Goal: Task Accomplishment & Management: Use online tool/utility

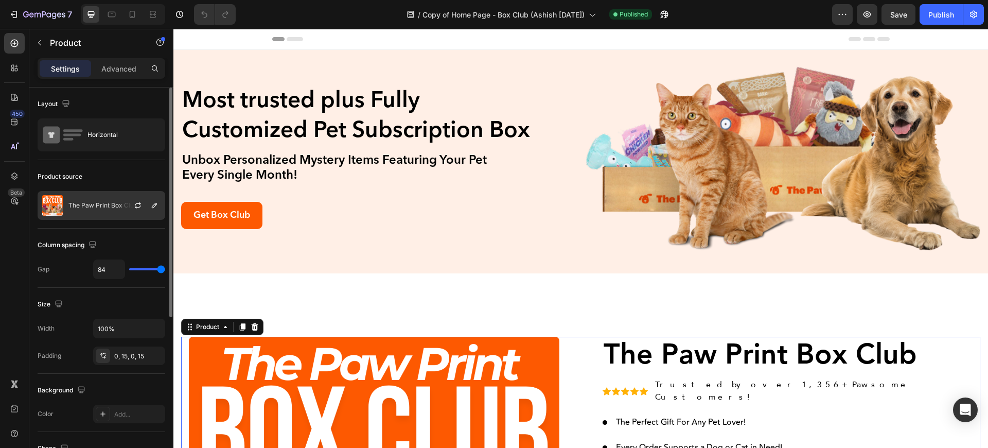
click at [107, 206] on p "The Paw Print Box Club" at bounding box center [102, 205] width 69 height 7
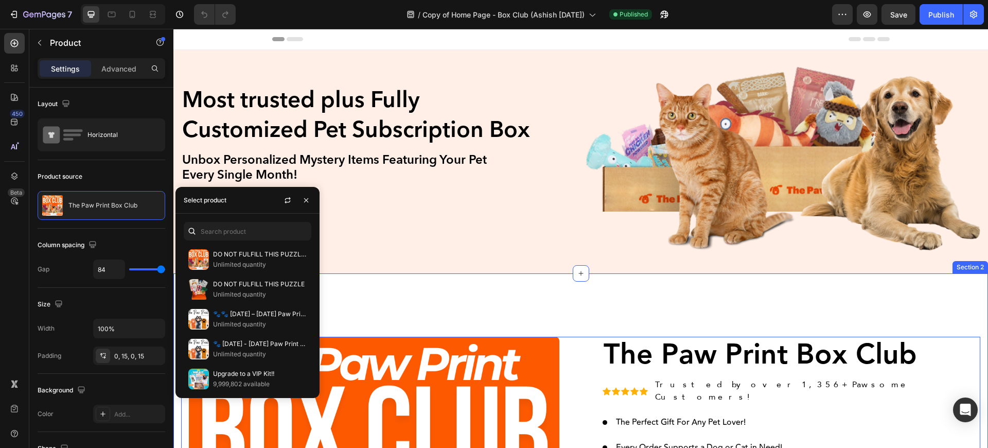
scroll to position [123, 0]
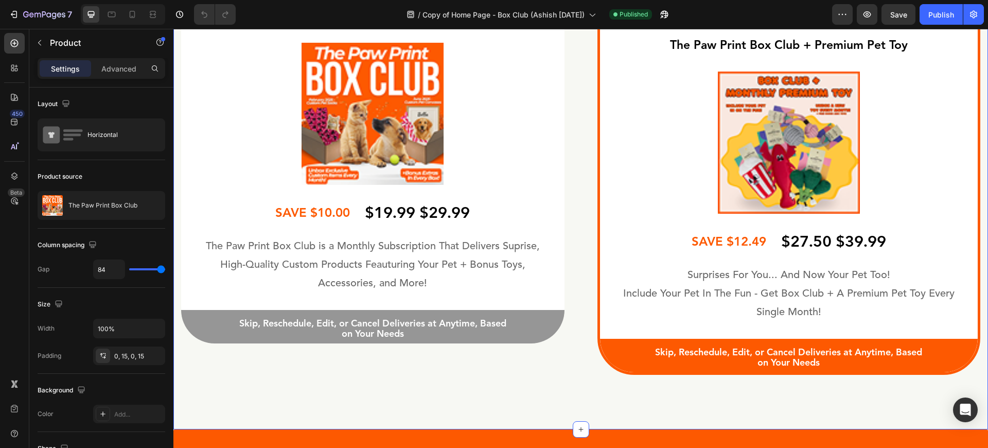
scroll to position [3087, 0]
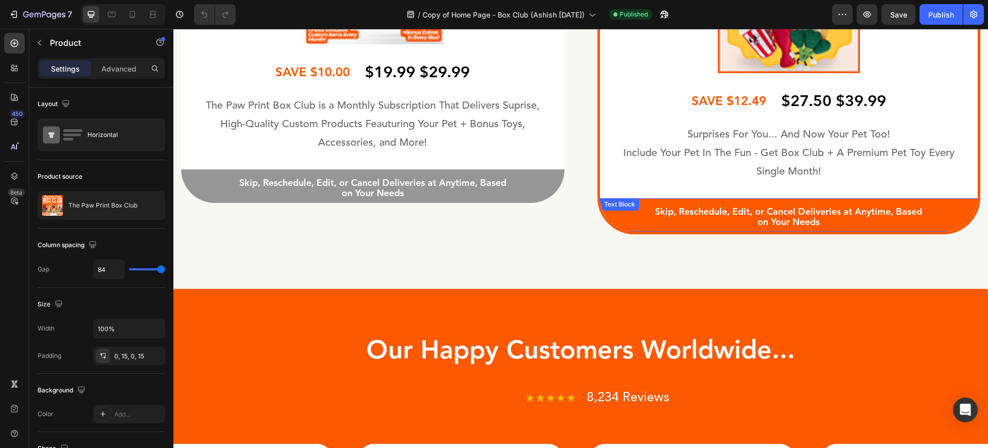
click at [625, 222] on div "Skip, Reschedule, Edit, or Cancel Deliveries at Anytime, Based on Your Needs" at bounding box center [789, 217] width 363 height 23
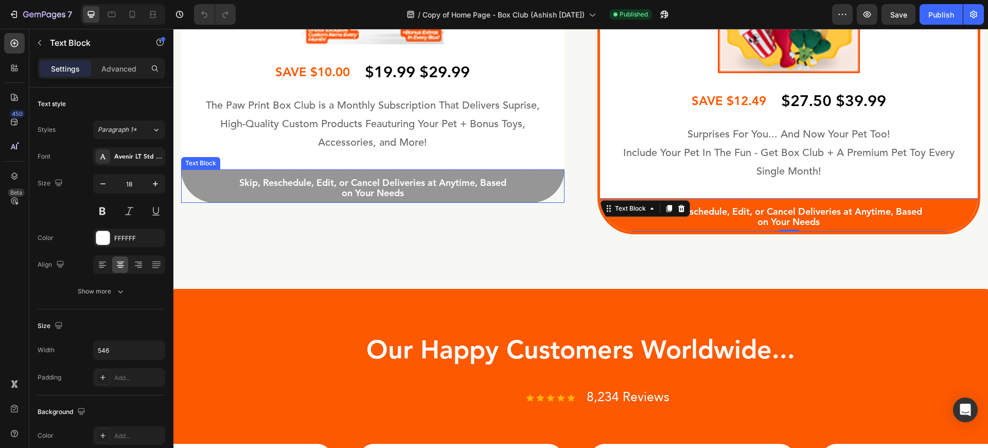
click at [417, 191] on p "Skip, Reschedule, Edit, or Cancel Deliveries at Anytime, Based on Your Needs" at bounding box center [372, 188] width 279 height 21
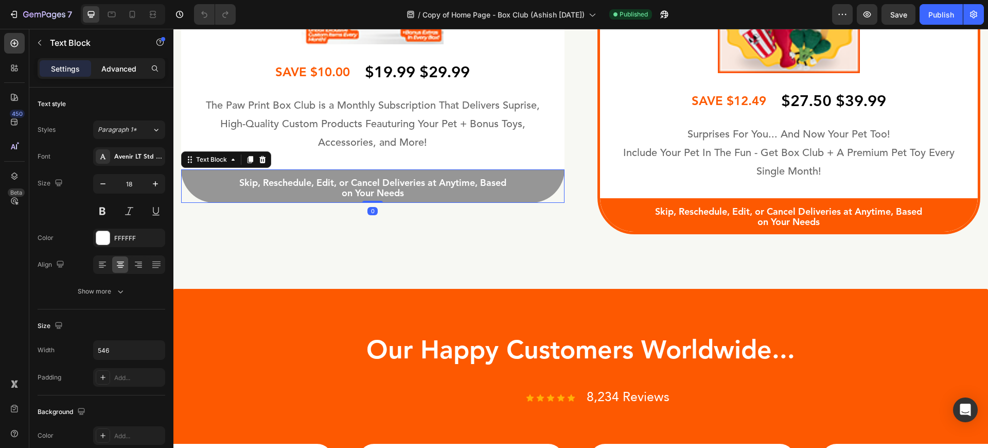
click at [111, 74] on div "Advanced" at bounding box center [118, 68] width 51 height 16
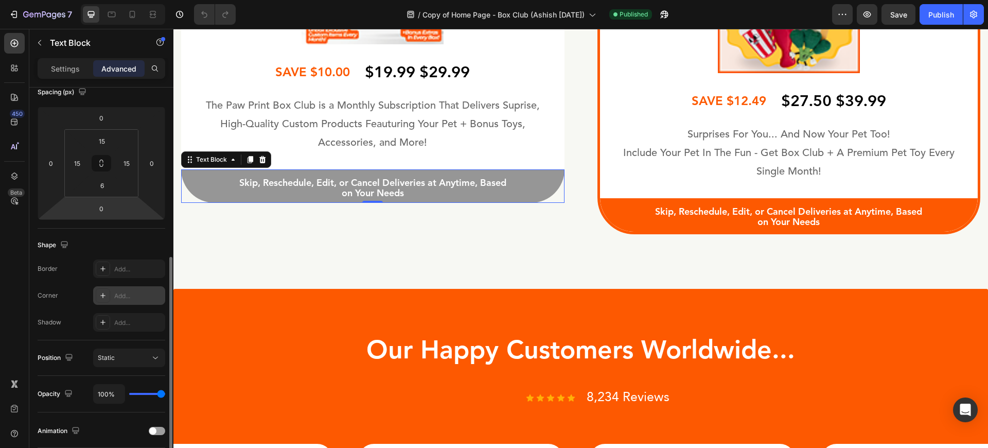
scroll to position [281, 0]
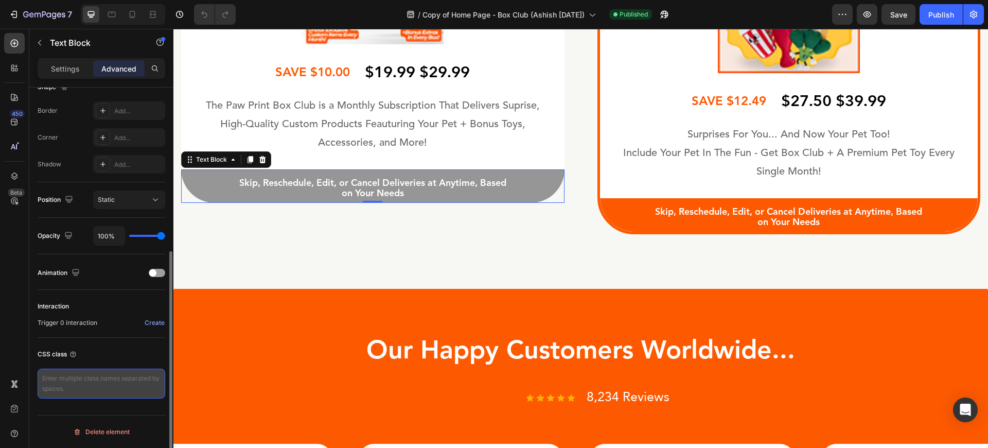
click at [84, 394] on textarea at bounding box center [102, 383] width 128 height 30
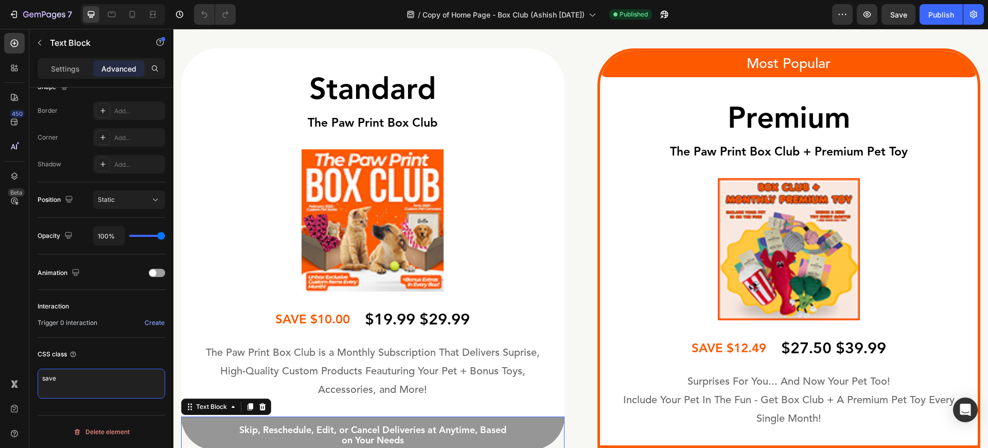
scroll to position [2779, 0]
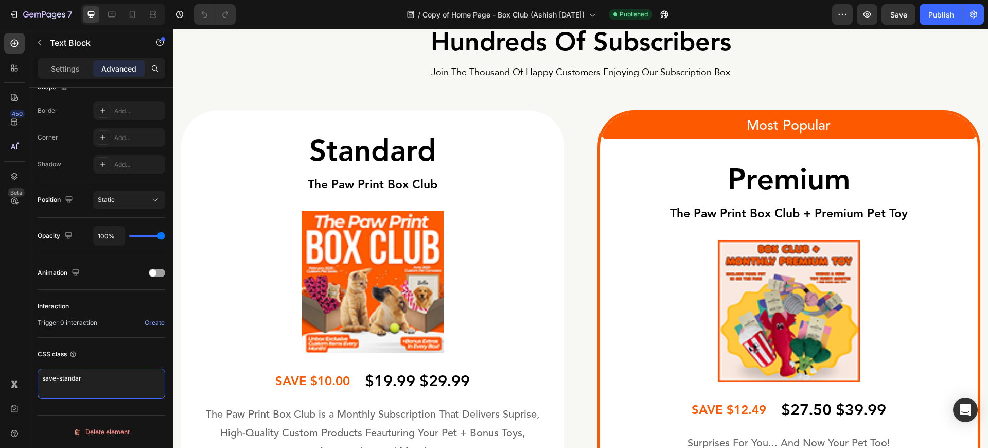
type textarea "save-standard"
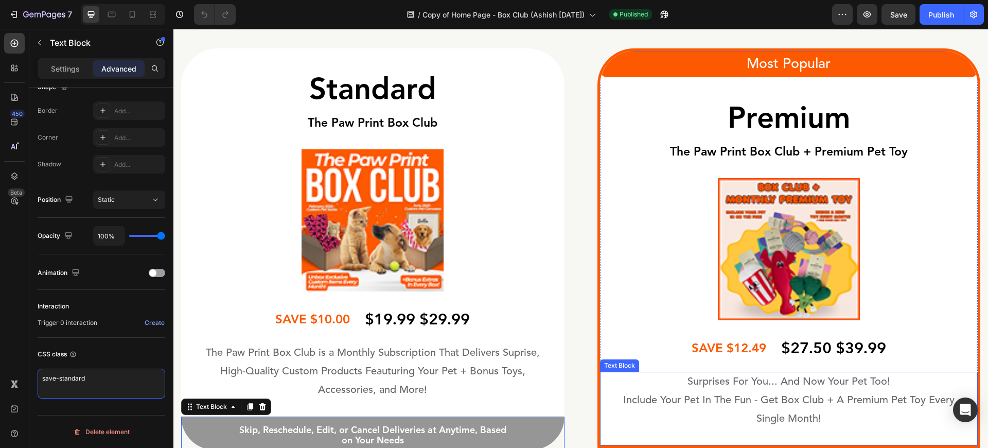
scroll to position [3087, 0]
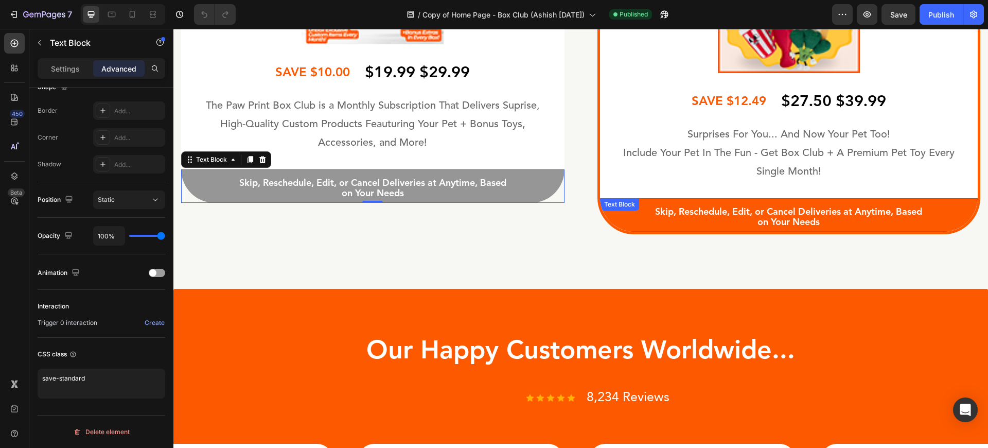
click at [624, 219] on div "Skip, Reschedule, Edit, or Cancel Deliveries at Anytime, Based on Your Needs" at bounding box center [789, 217] width 363 height 23
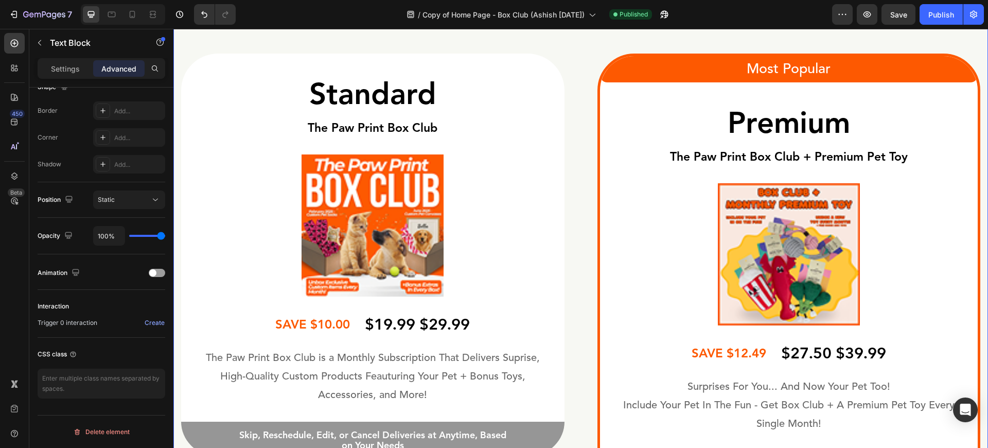
scroll to position [3026, 0]
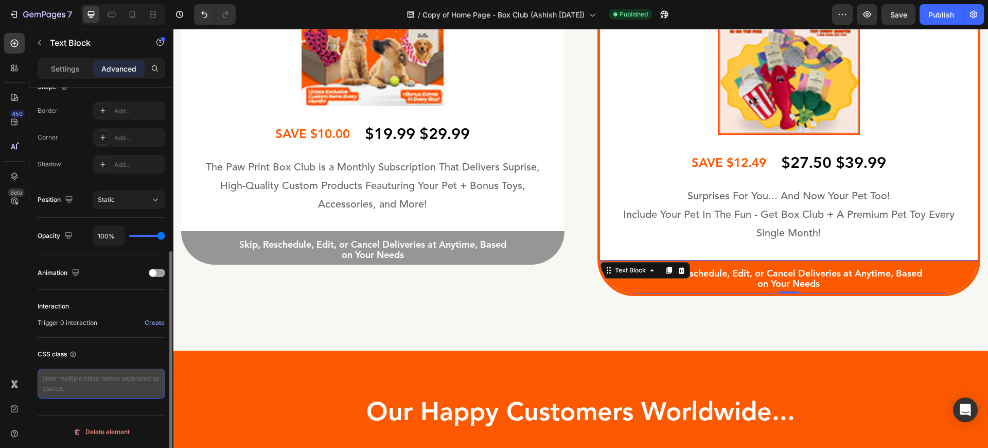
click at [122, 388] on textarea at bounding box center [102, 383] width 128 height 30
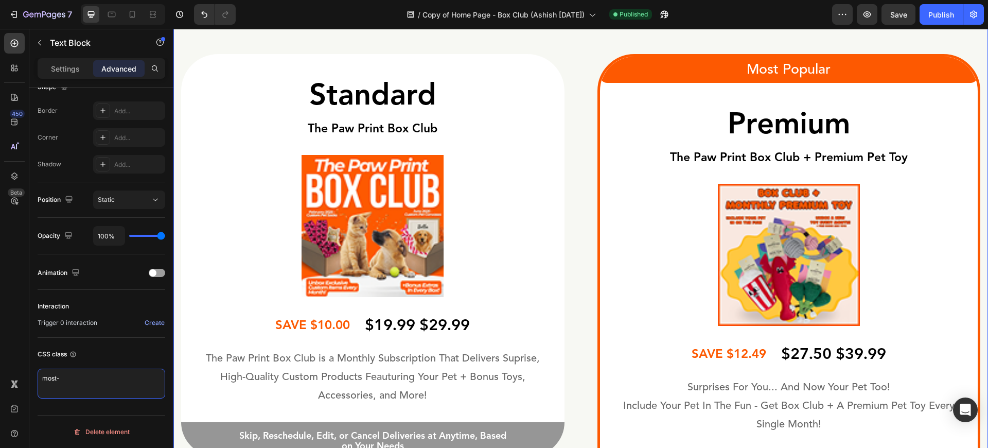
scroll to position [2902, 0]
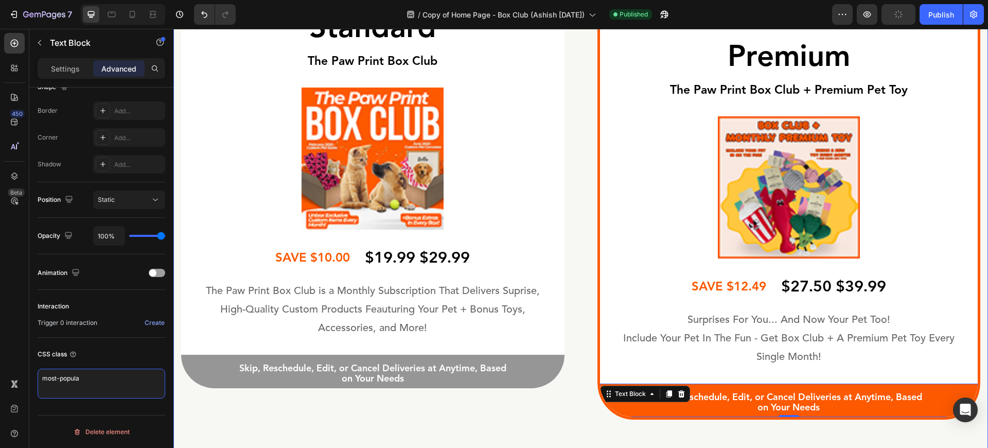
type textarea "most-popular"
click at [387, 382] on p "Skip, Reschedule, Edit, or Cancel Deliveries at Anytime, Based on Your Needs" at bounding box center [372, 373] width 279 height 21
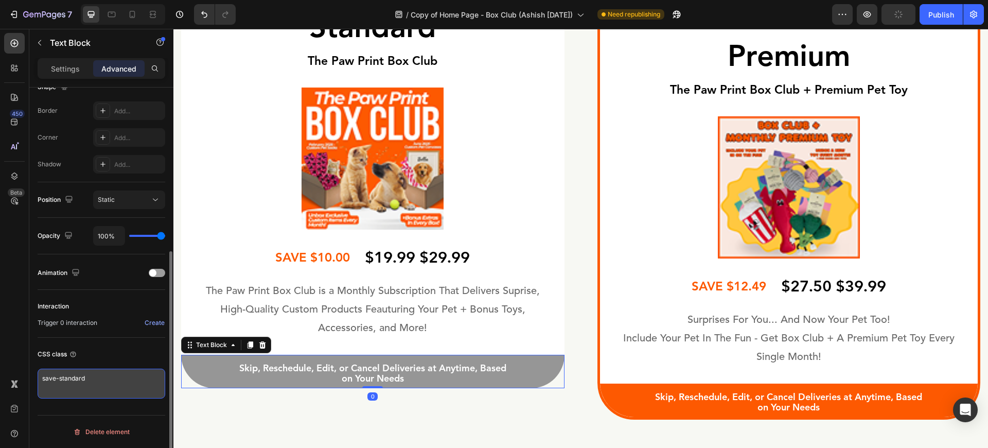
click at [75, 371] on textarea "save-standard" at bounding box center [102, 383] width 128 height 30
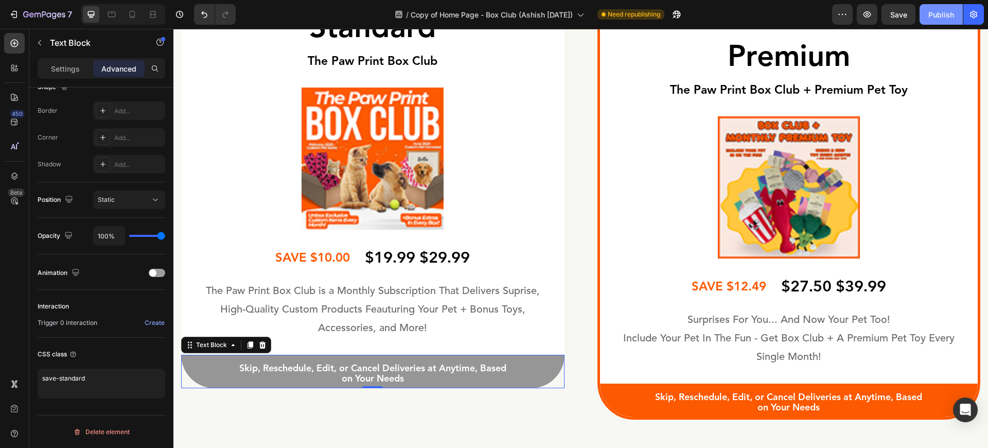
click at [950, 18] on div "Publish" at bounding box center [941, 14] width 26 height 11
